Goal: Task Accomplishment & Management: Manage account settings

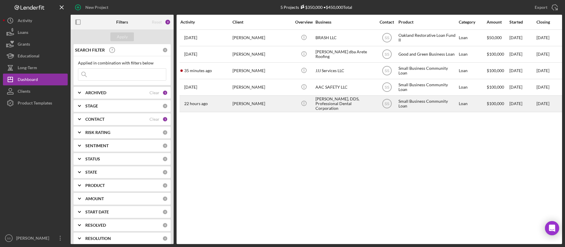
click at [248, 102] on div "[PERSON_NAME]" at bounding box center [262, 104] width 59 height 16
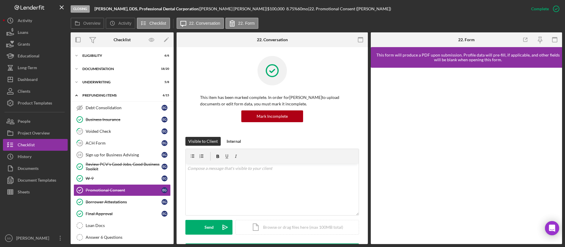
scroll to position [40, 0]
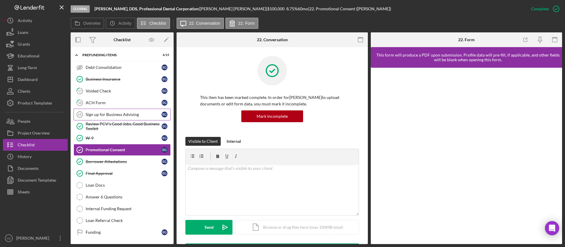
click at [128, 109] on link "Sign up for Business Advising 19 Sign up for Business Advising E G" at bounding box center [122, 115] width 97 height 12
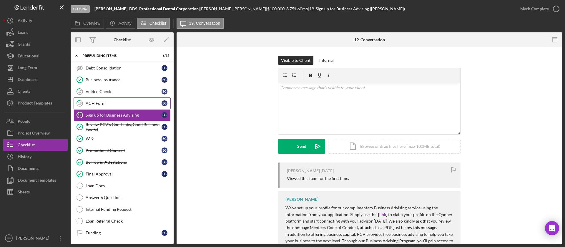
scroll to position [40, 0]
click at [133, 101] on div "ACH Form" at bounding box center [124, 102] width 76 height 5
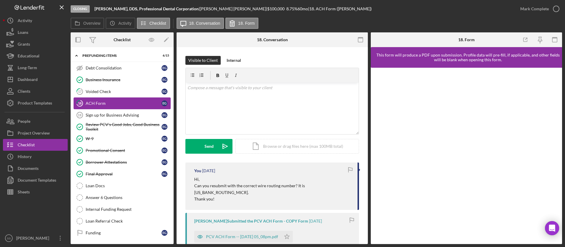
scroll to position [40, 0]
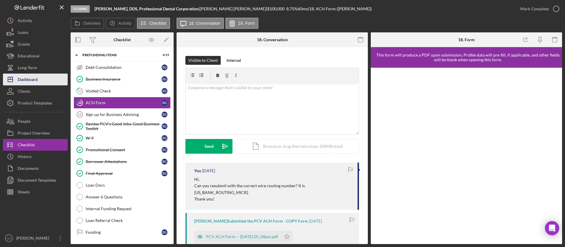
click at [30, 77] on div "Dashboard" at bounding box center [28, 80] width 20 height 13
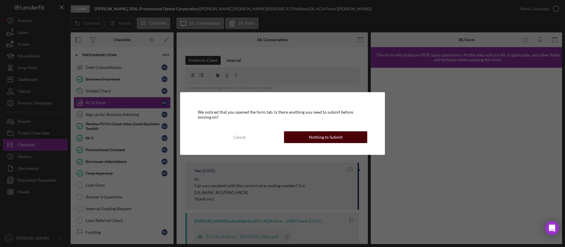
click at [327, 136] on div "Nothing to Submit" at bounding box center [326, 137] width 34 height 12
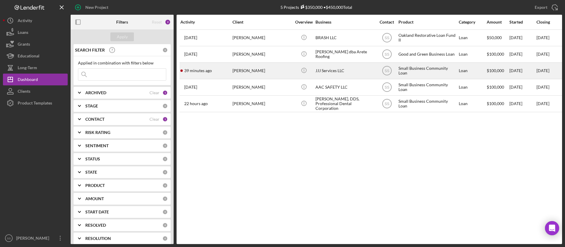
click at [245, 73] on div "[PERSON_NAME]" at bounding box center [262, 71] width 59 height 16
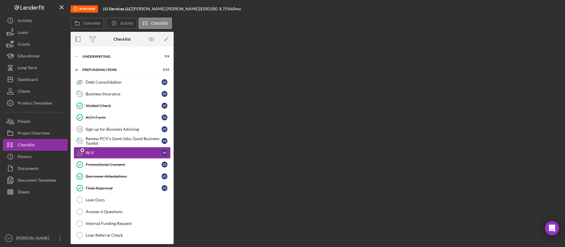
scroll to position [33, 0]
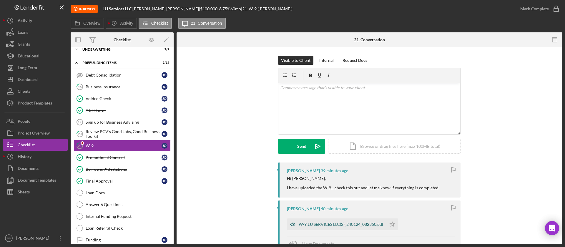
click at [328, 224] on div "W-9 JJJ SERVICES LLC(2)_240124_082350.pdf" at bounding box center [341, 224] width 85 height 5
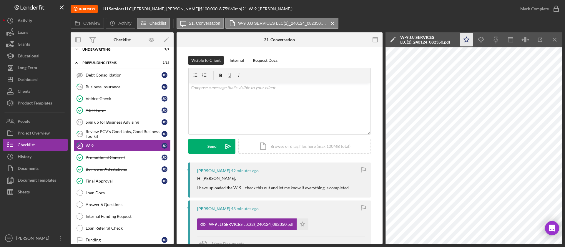
click at [469, 39] on polygon "button" at bounding box center [467, 39] width 6 height 5
click at [555, 7] on icon "button" at bounding box center [556, 8] width 15 height 15
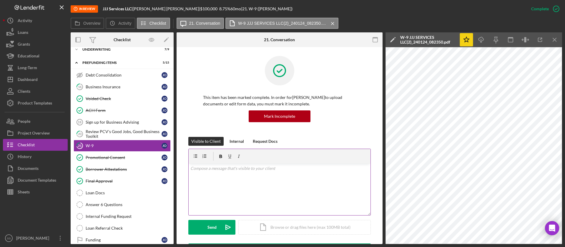
click at [216, 182] on div "v Color teal Color pink Remove color Add row above Add row below Add column bef…" at bounding box center [280, 190] width 182 height 52
click at [205, 227] on button "Send Icon/icon-invite-send" at bounding box center [211, 227] width 47 height 15
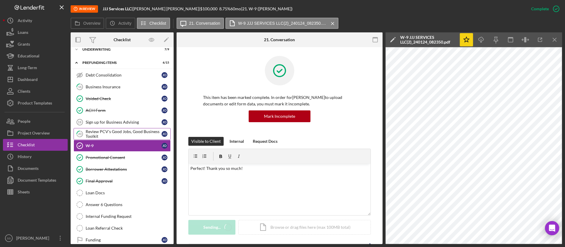
click at [133, 131] on div "Review PCV's Good Jobs, Good Business Toolkit" at bounding box center [124, 133] width 76 height 9
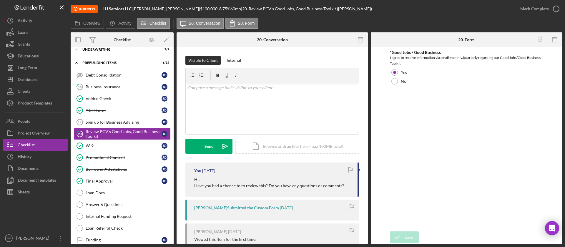
click at [232, 183] on p "Have you had a chance to to review this? Do you have any questions or comments?" at bounding box center [269, 186] width 150 height 6
copy div "Have you had a chance to to review this? Do you have any questions or comments?"
click at [259, 100] on div "v Color teal Color pink Remove color Add row above Add row below Add column bef…" at bounding box center [272, 109] width 173 height 52
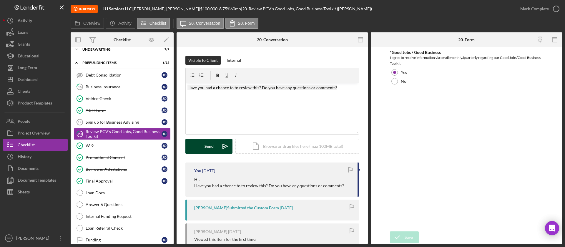
click at [212, 143] on div "Send" at bounding box center [209, 146] width 9 height 15
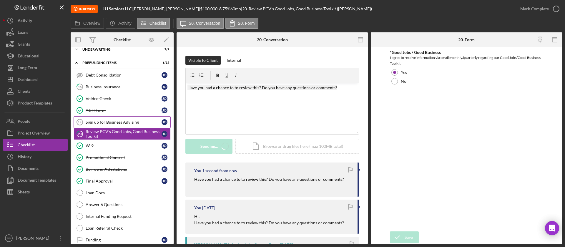
click at [133, 122] on div "Sign up for Business Advising" at bounding box center [124, 122] width 76 height 5
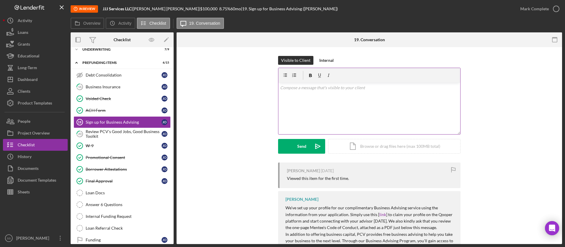
click at [338, 124] on div "v Color teal Color pink Remove color Add row above Add row below Add column bef…" at bounding box center [370, 109] width 182 height 52
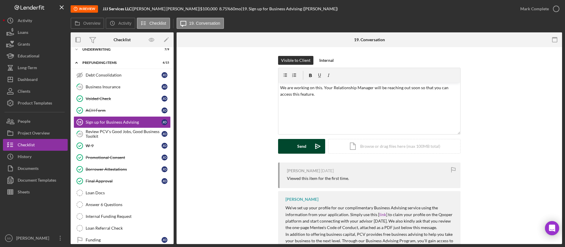
click at [302, 149] on div "Send" at bounding box center [301, 146] width 9 height 15
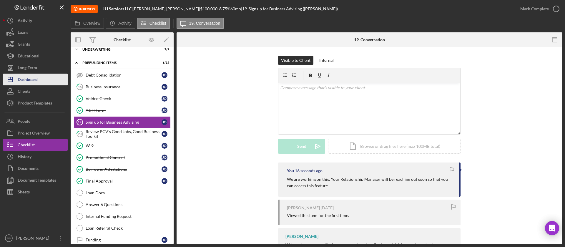
click at [35, 78] on div "Dashboard" at bounding box center [28, 80] width 20 height 13
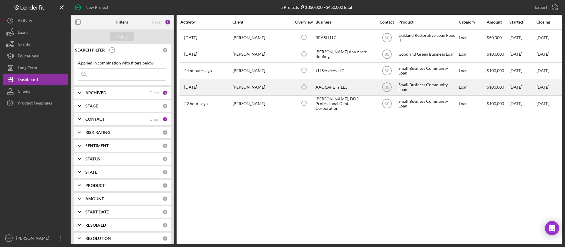
click at [273, 90] on div "[PERSON_NAME]" at bounding box center [262, 88] width 59 height 16
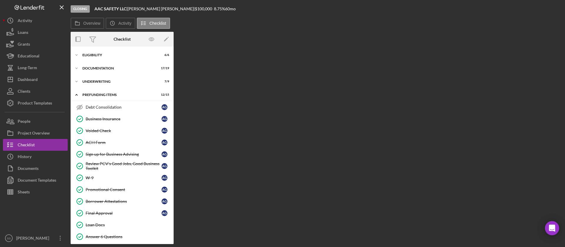
scroll to position [40, 0]
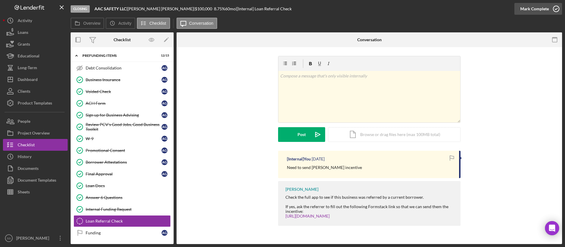
click at [556, 7] on icon "button" at bounding box center [556, 8] width 15 height 15
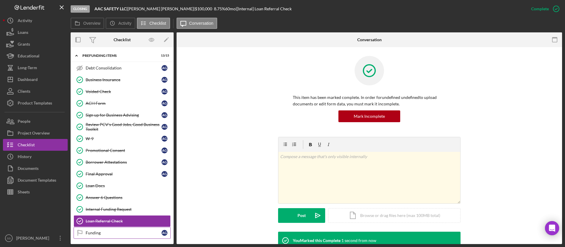
click at [141, 234] on div "Funding" at bounding box center [124, 233] width 76 height 5
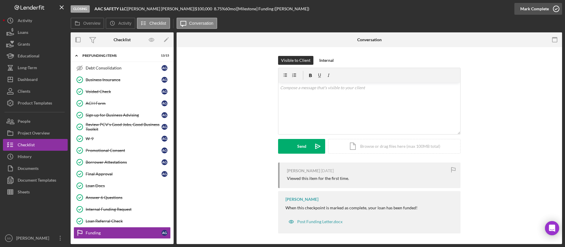
click at [557, 9] on icon "button" at bounding box center [556, 8] width 15 height 15
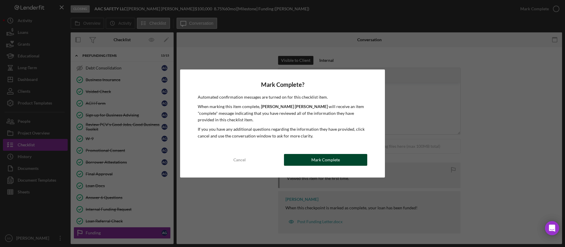
click at [330, 156] on div "Mark Complete" at bounding box center [326, 160] width 29 height 12
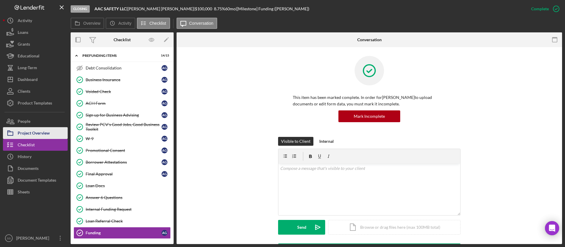
click at [38, 133] on div "Project Overview" at bounding box center [34, 133] width 32 height 13
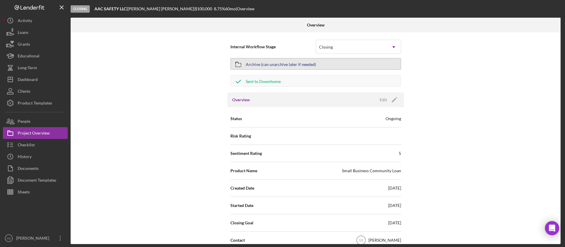
click at [307, 68] on div "Archive (can unarchive later if needed)" at bounding box center [281, 64] width 70 height 11
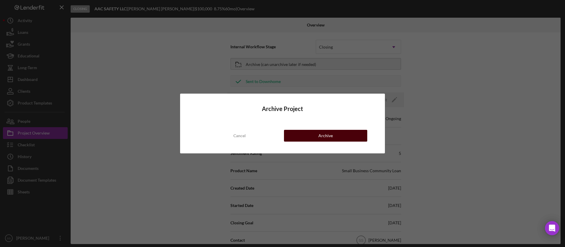
click at [306, 135] on button "Archive" at bounding box center [325, 136] width 83 height 12
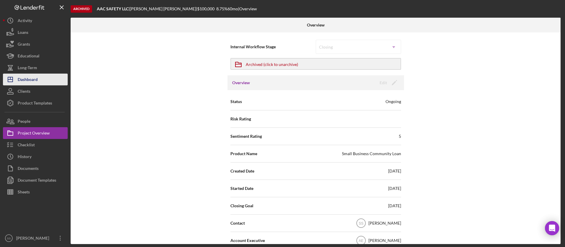
click at [48, 77] on button "Icon/Dashboard Dashboard" at bounding box center [35, 80] width 65 height 12
